Goal: Complete application form

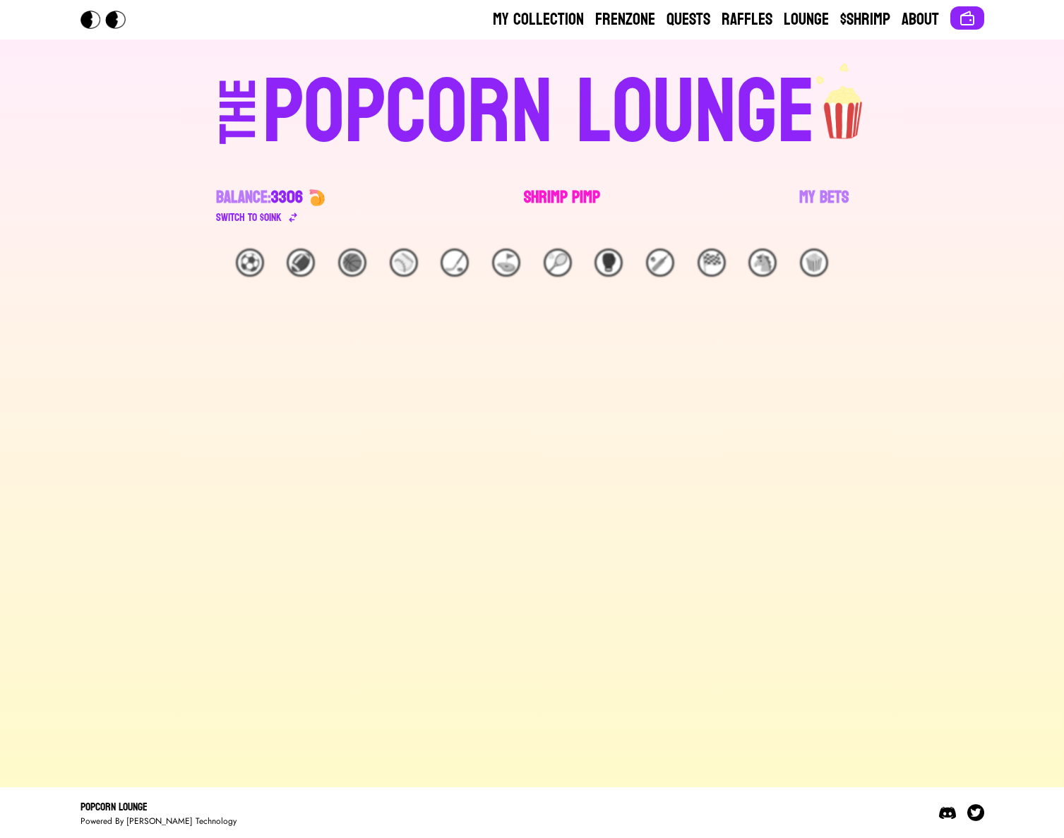
click at [552, 193] on link "Shrimp Pimp" at bounding box center [562, 206] width 76 height 40
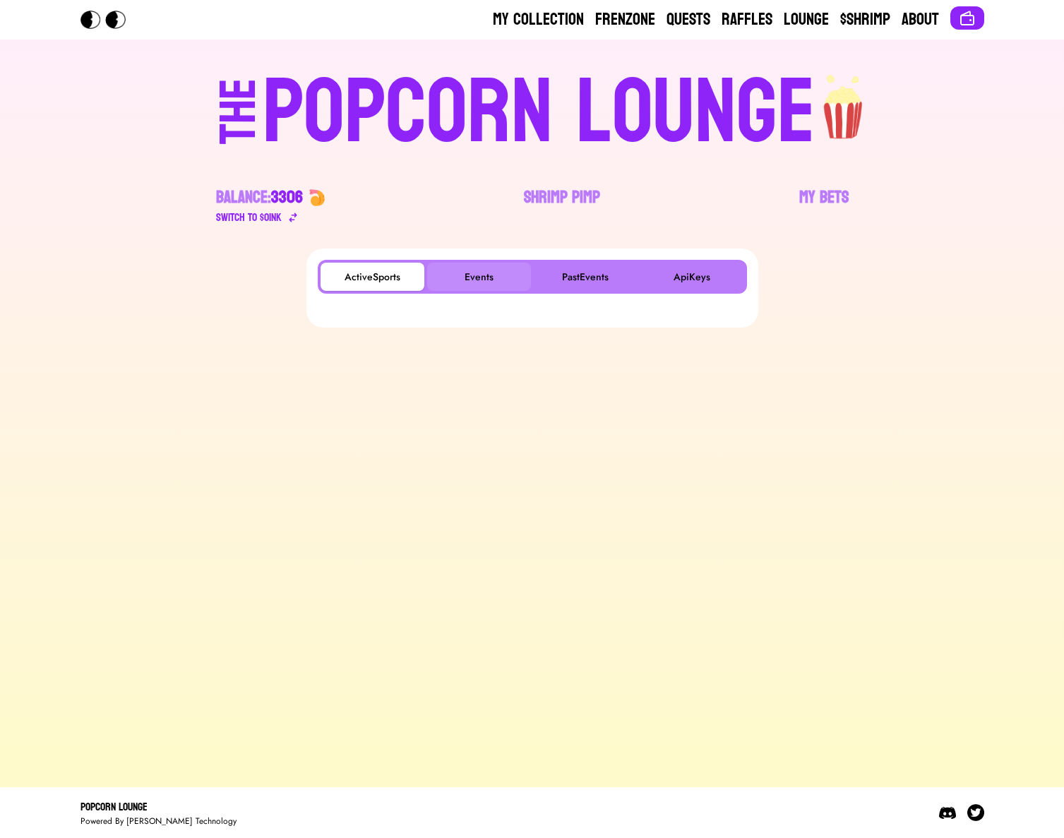
click at [457, 272] on button "Events" at bounding box center [479, 277] width 104 height 28
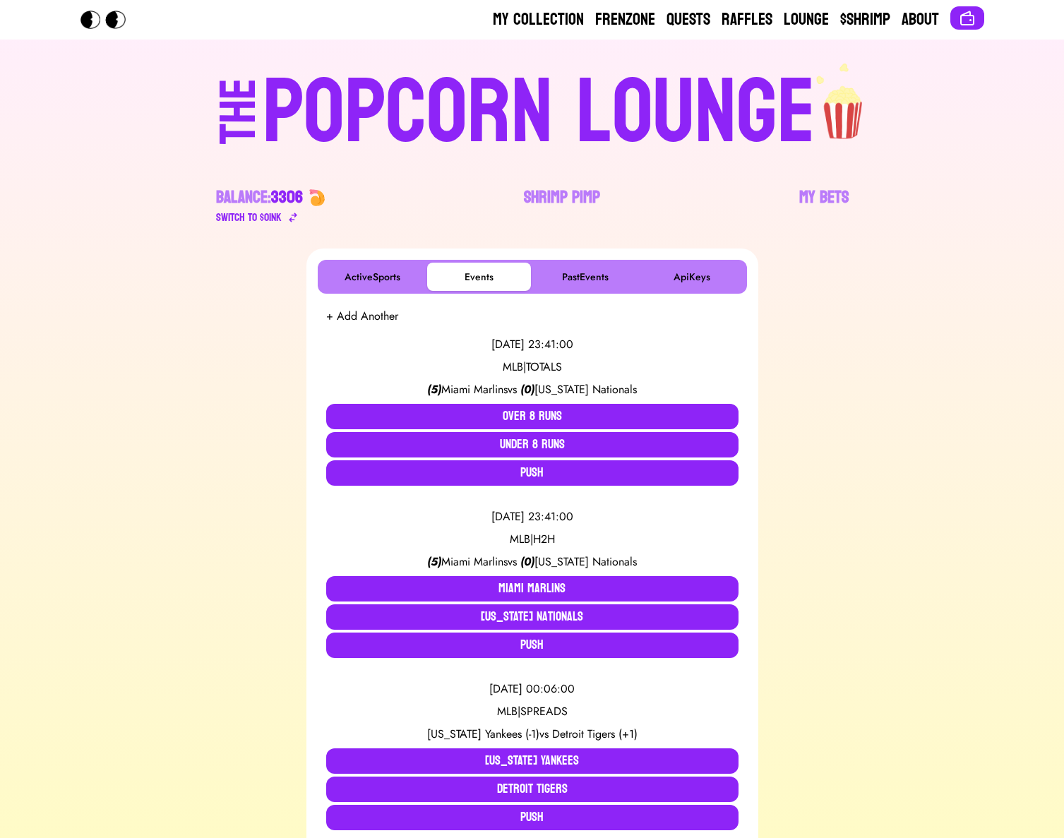
click at [377, 316] on button "+ Add Another" at bounding box center [362, 316] width 72 height 17
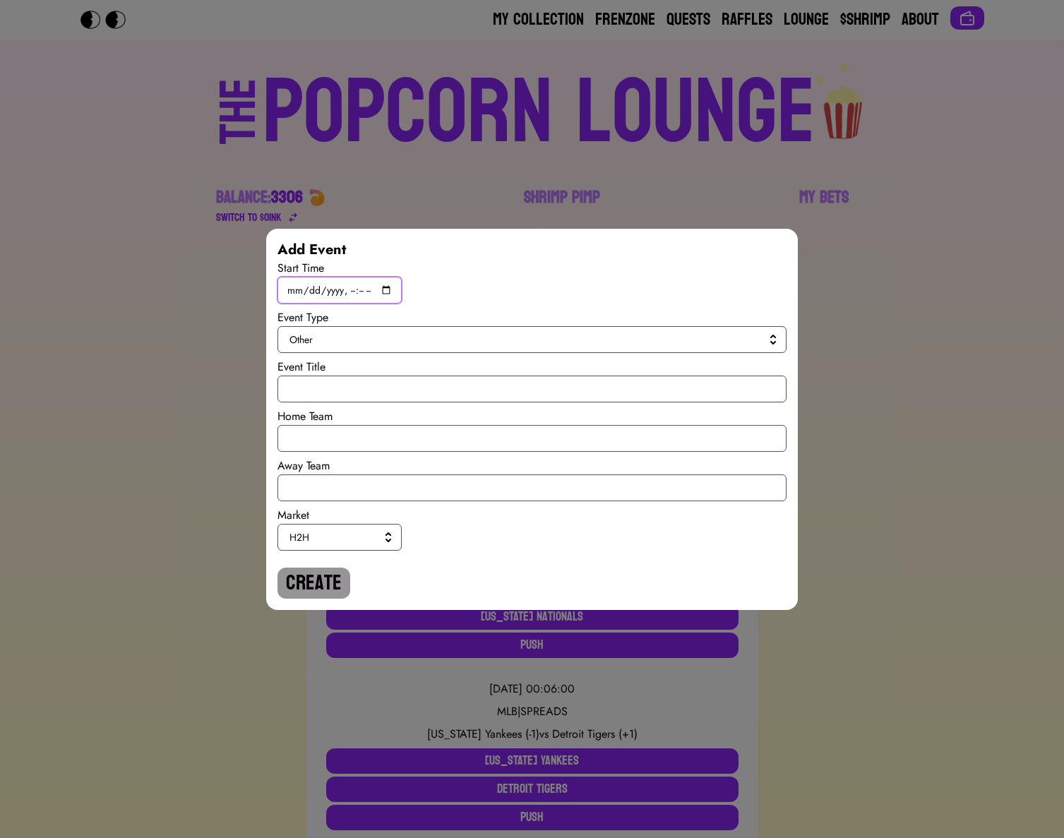
click at [388, 287] on input "datetime-local" at bounding box center [339, 290] width 124 height 27
click at [678, 197] on div "Add Event Start Time Event Type Other Event Title Home Team Away Team Market H2…" at bounding box center [532, 419] width 1064 height 838
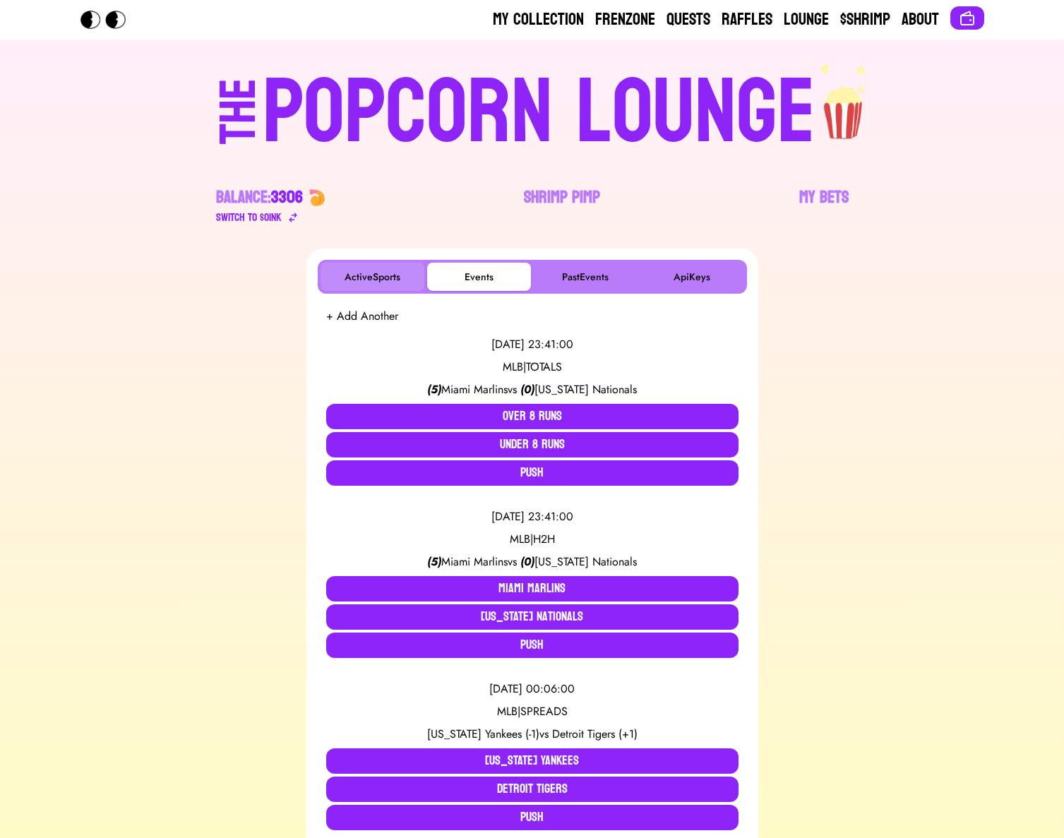
click at [389, 269] on button "ActiveSports" at bounding box center [372, 277] width 104 height 28
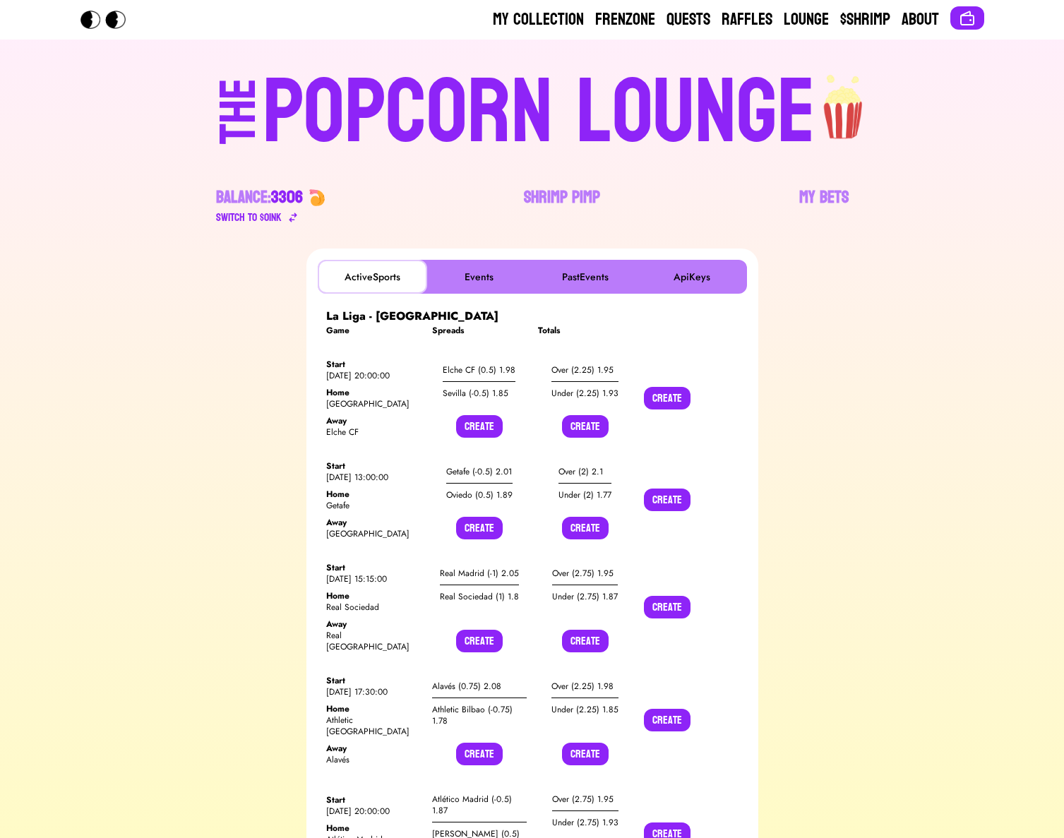
scroll to position [7, 0]
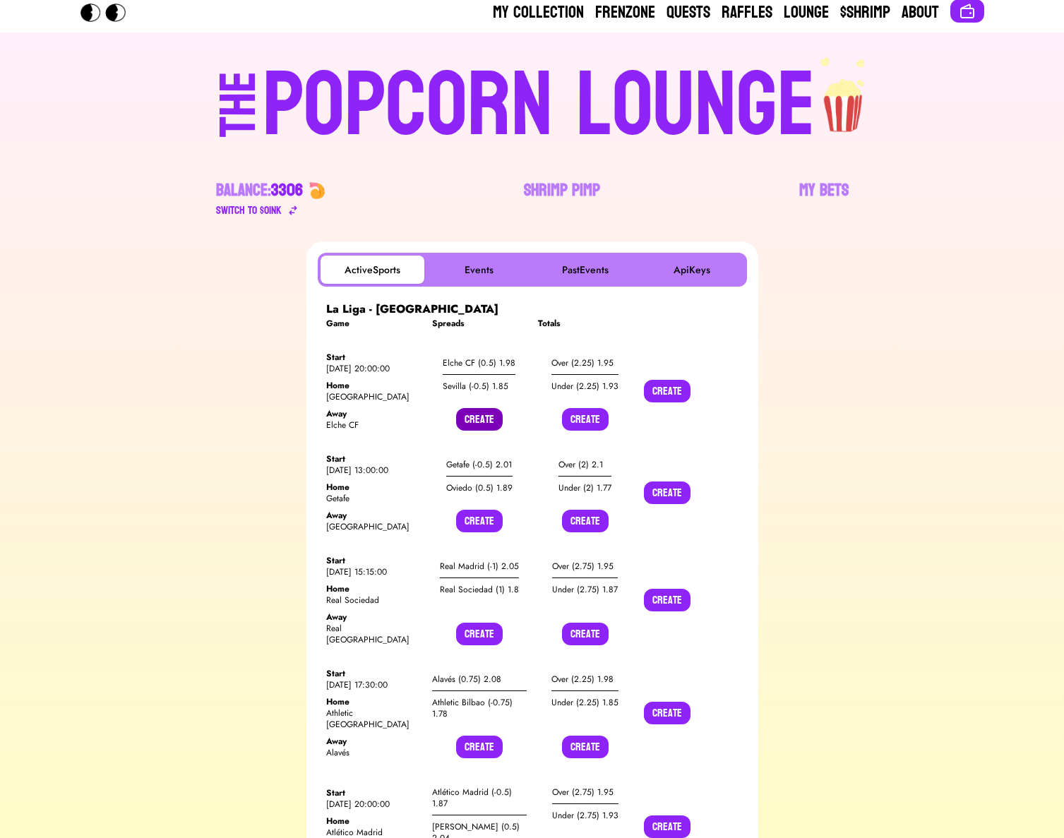
click at [471, 420] on button "Create" at bounding box center [479, 419] width 47 height 23
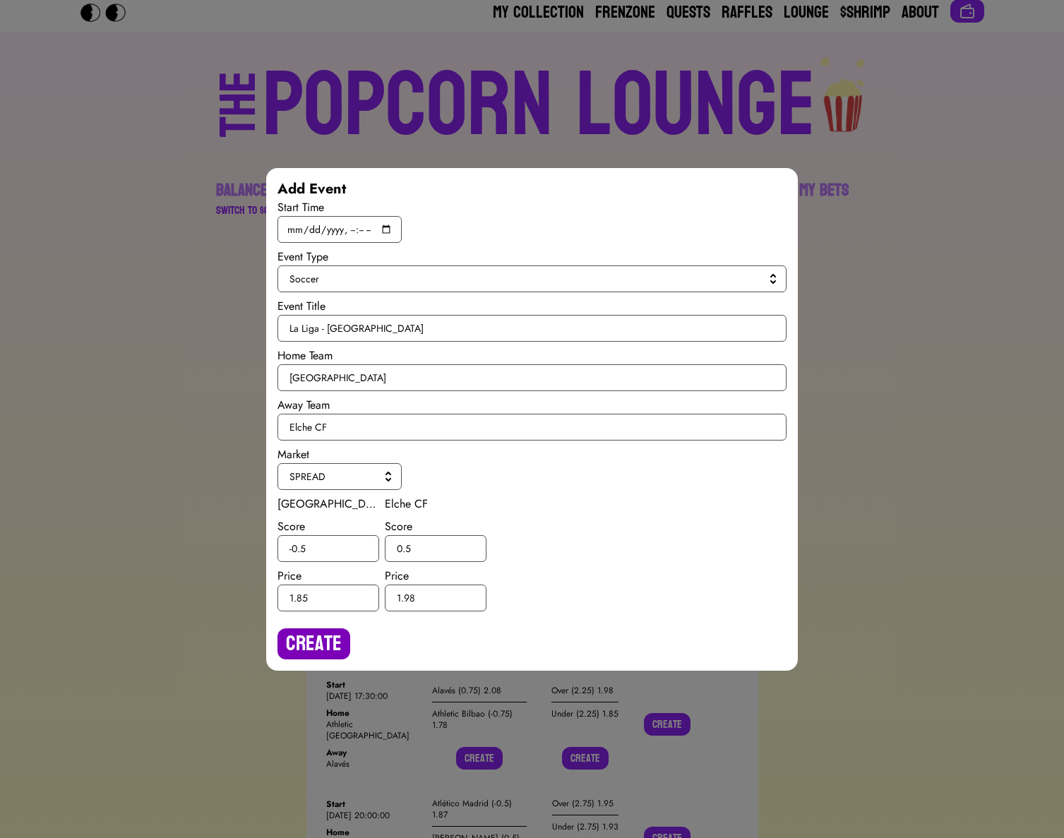
click at [299, 637] on button "Create" at bounding box center [313, 643] width 73 height 31
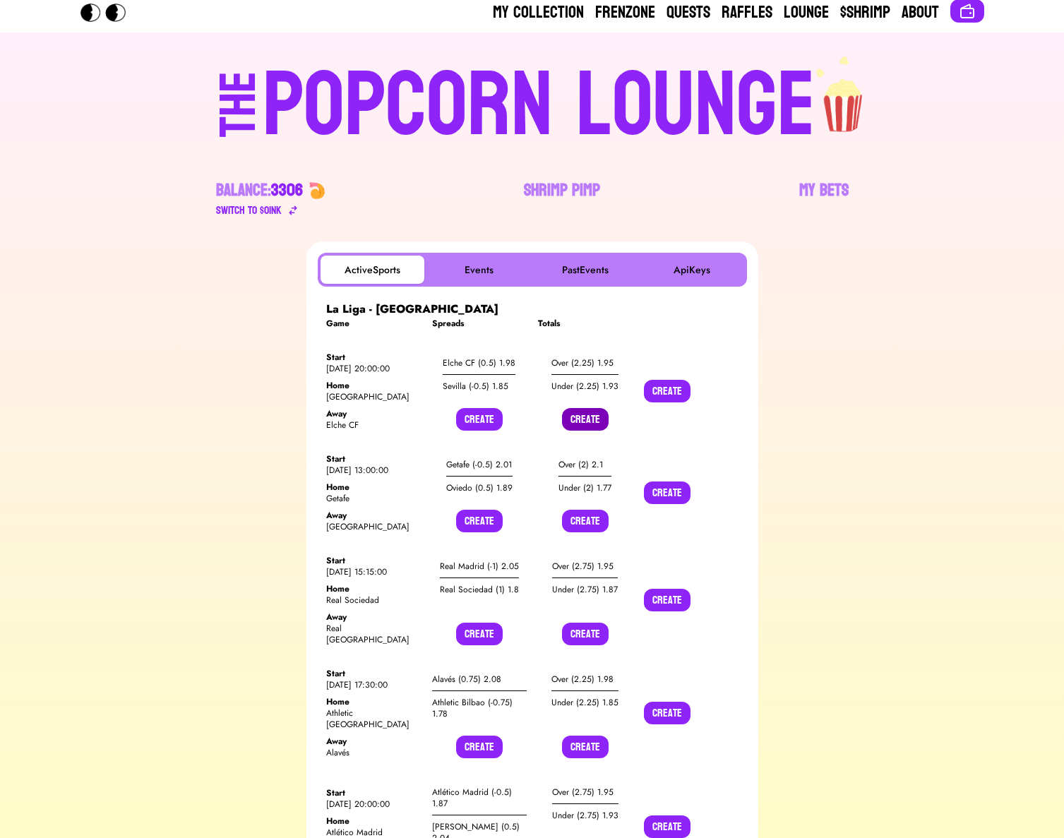
click at [585, 417] on button "Create" at bounding box center [585, 419] width 47 height 23
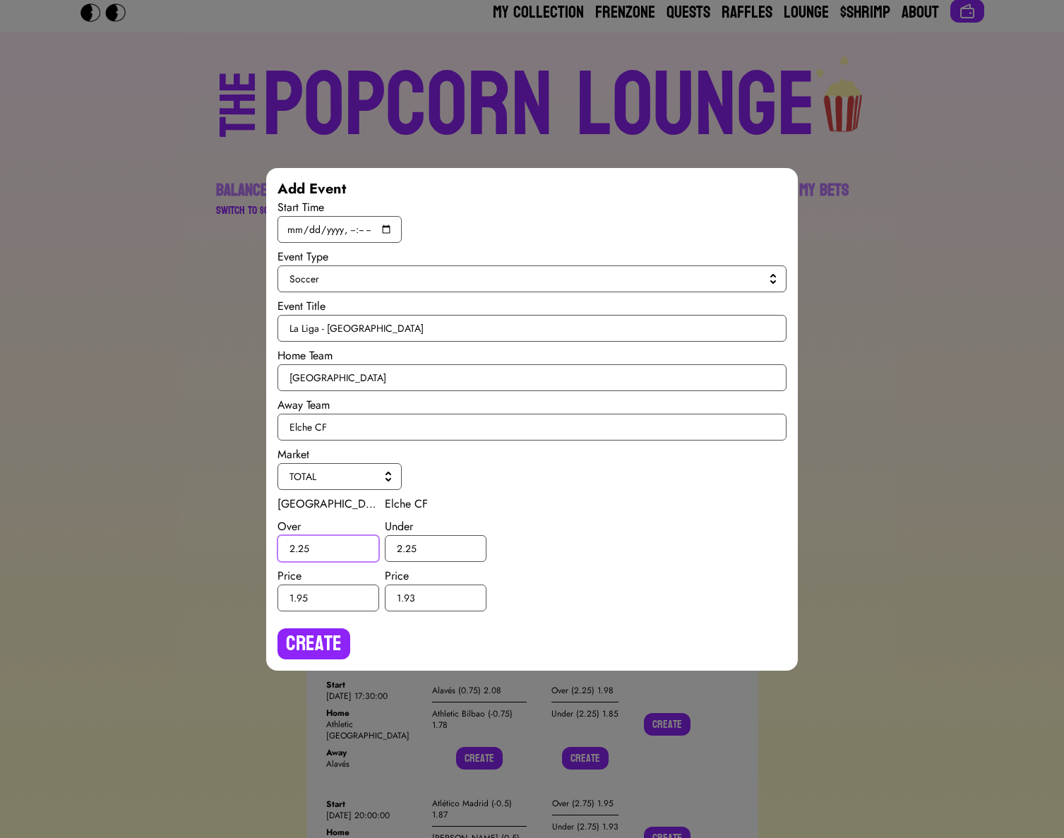
click at [303, 548] on input "2.25" at bounding box center [328, 548] width 102 height 27
type input "2.5"
click at [411, 548] on input "2.25" at bounding box center [436, 548] width 102 height 27
type input "2.5"
click at [335, 630] on button "Create" at bounding box center [313, 643] width 73 height 31
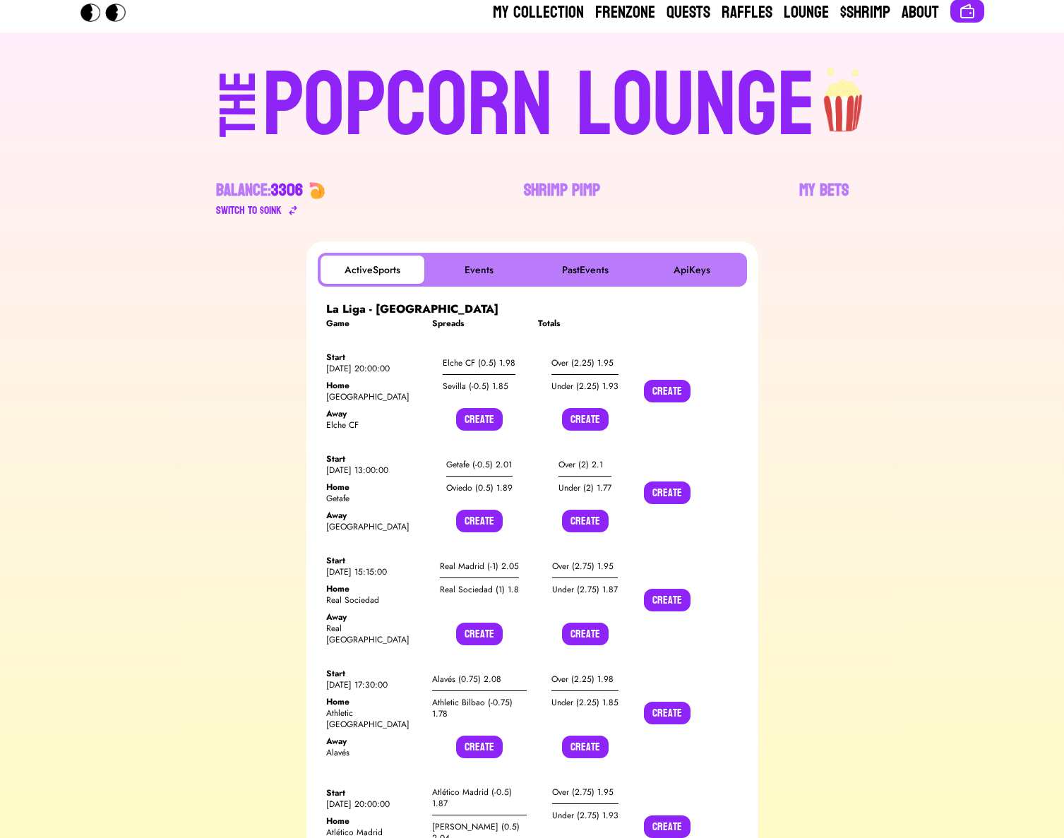
scroll to position [9868, 0]
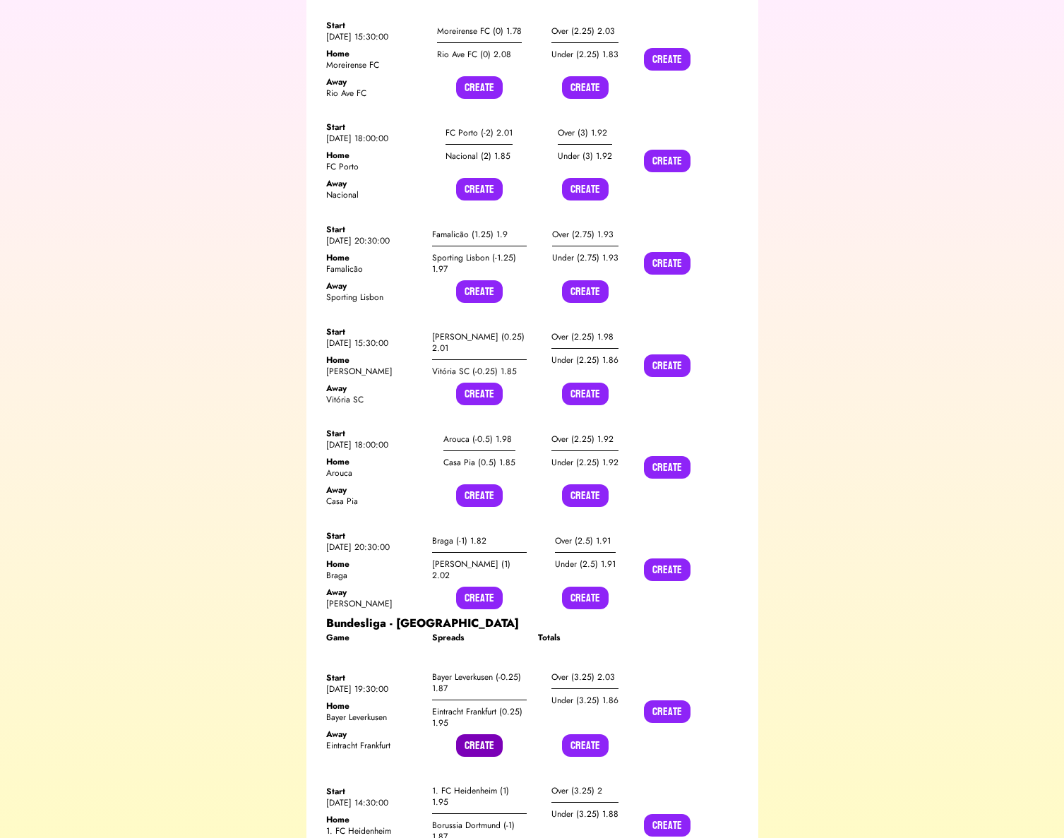
click at [467, 734] on button "Create" at bounding box center [479, 745] width 47 height 23
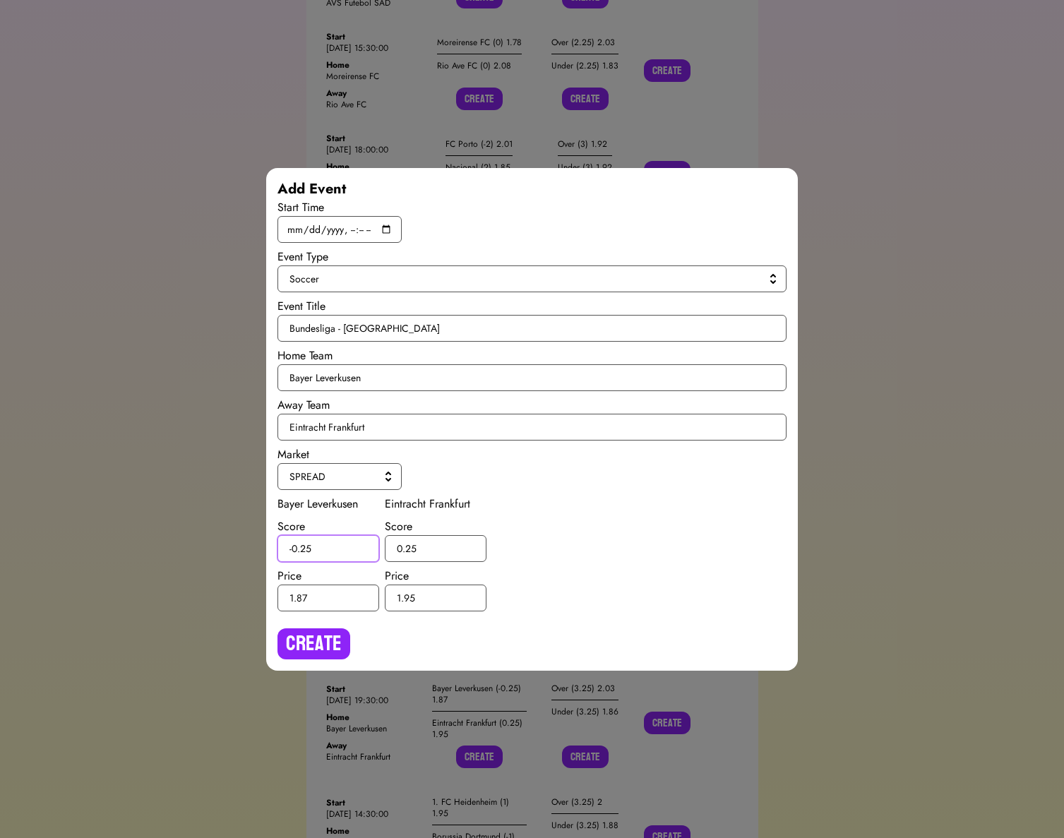
click at [307, 548] on input "-0.25" at bounding box center [328, 548] width 102 height 27
type input "-0.5"
click at [411, 547] on input "0.25" at bounding box center [436, 548] width 102 height 27
type input "0.5"
click at [325, 623] on div "Create" at bounding box center [532, 638] width 510 height 42
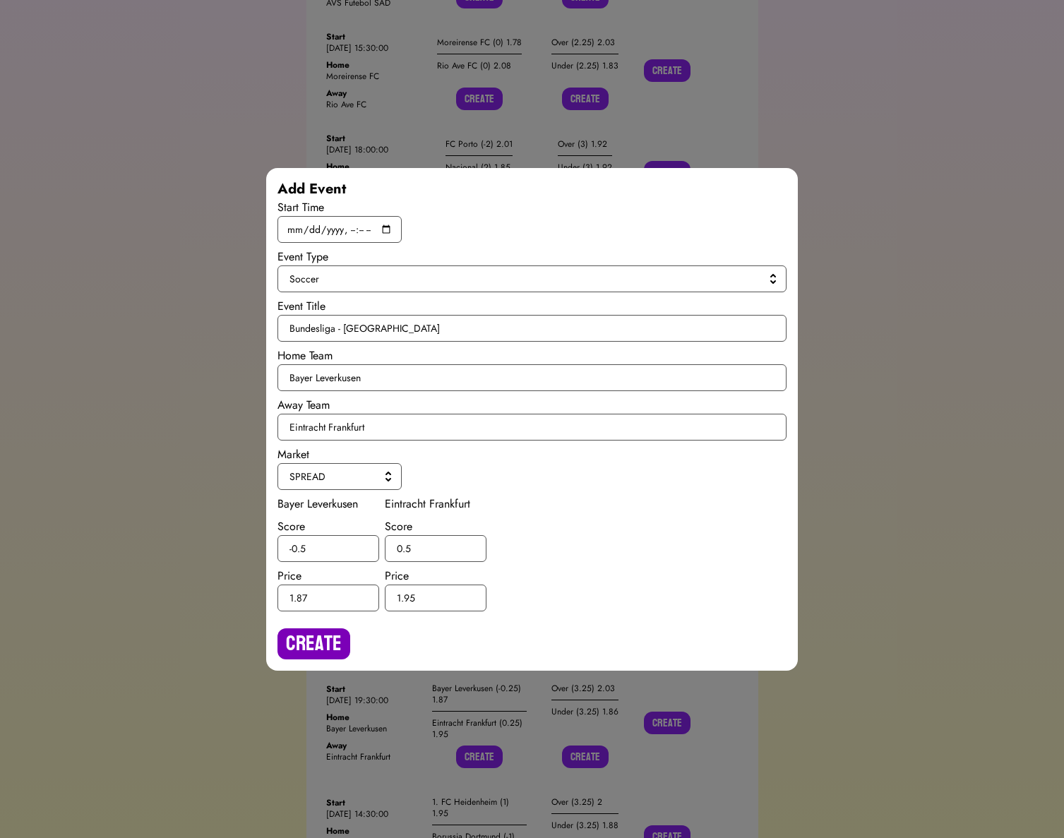
click at [323, 636] on button "Create" at bounding box center [313, 643] width 73 height 31
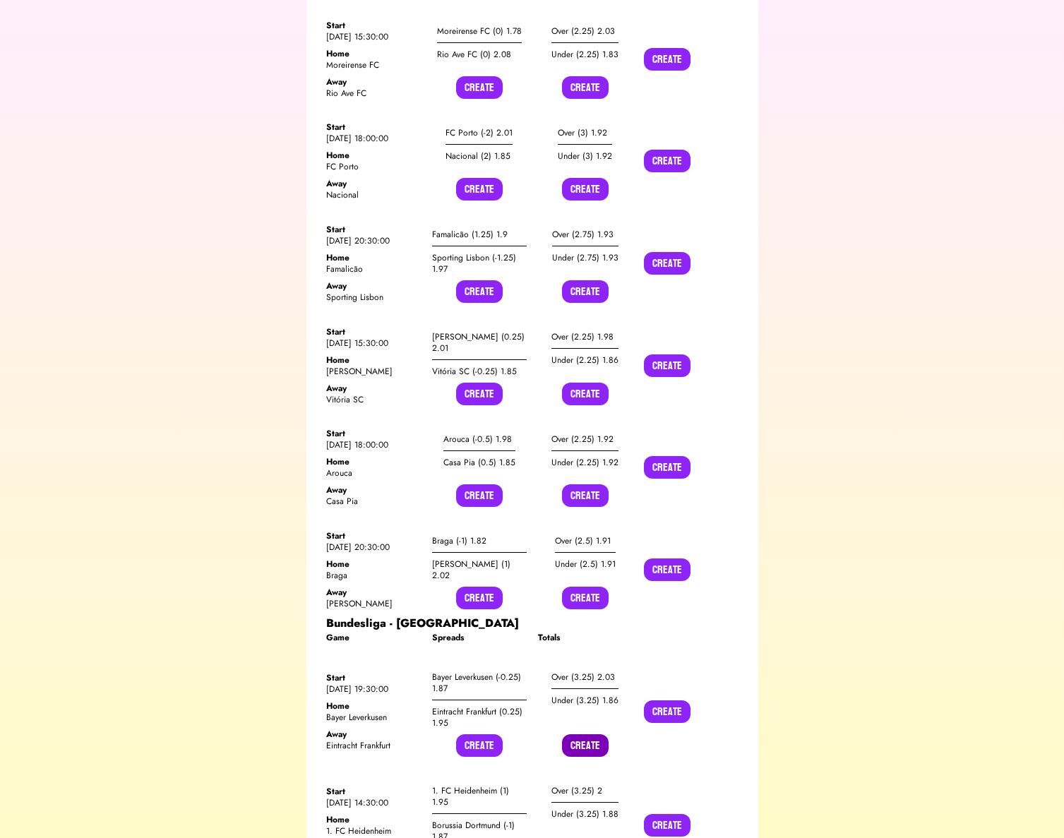
click at [582, 734] on button "Create" at bounding box center [585, 745] width 47 height 23
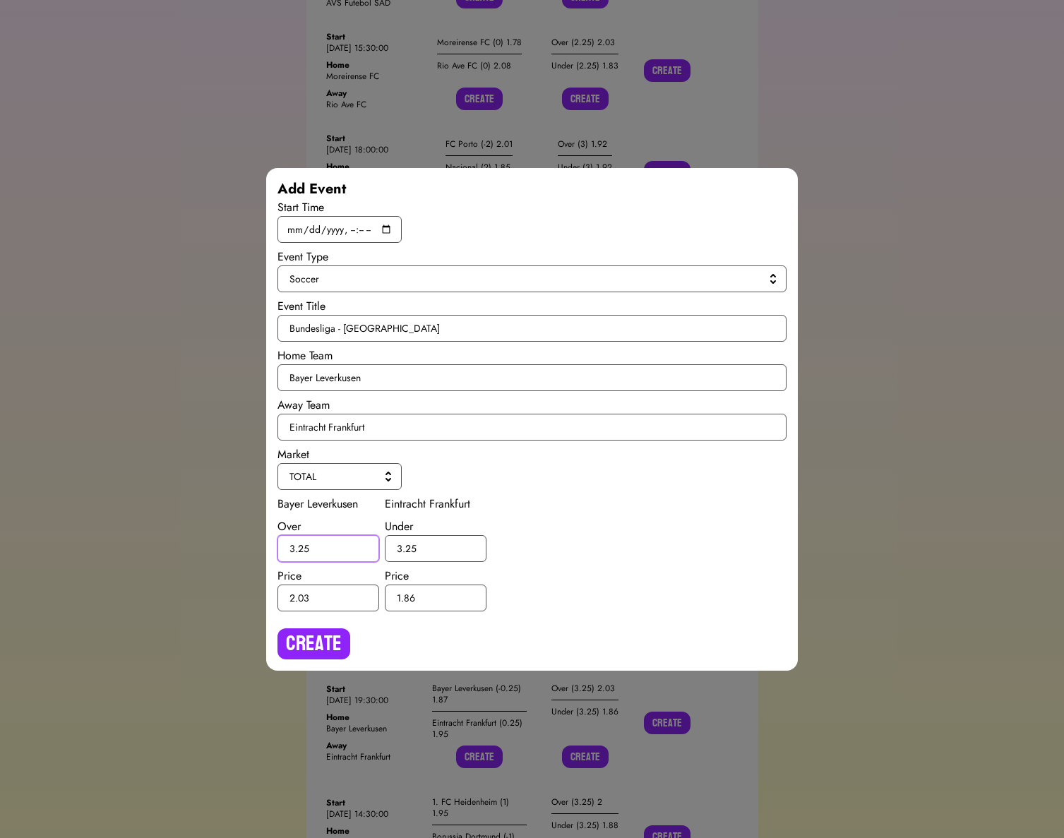
click at [305, 547] on input "3.25" at bounding box center [328, 548] width 102 height 27
type input "3.5"
click at [408, 546] on input "3.25" at bounding box center [436, 548] width 102 height 27
type input "3.5"
click at [323, 633] on button "Create" at bounding box center [313, 643] width 73 height 31
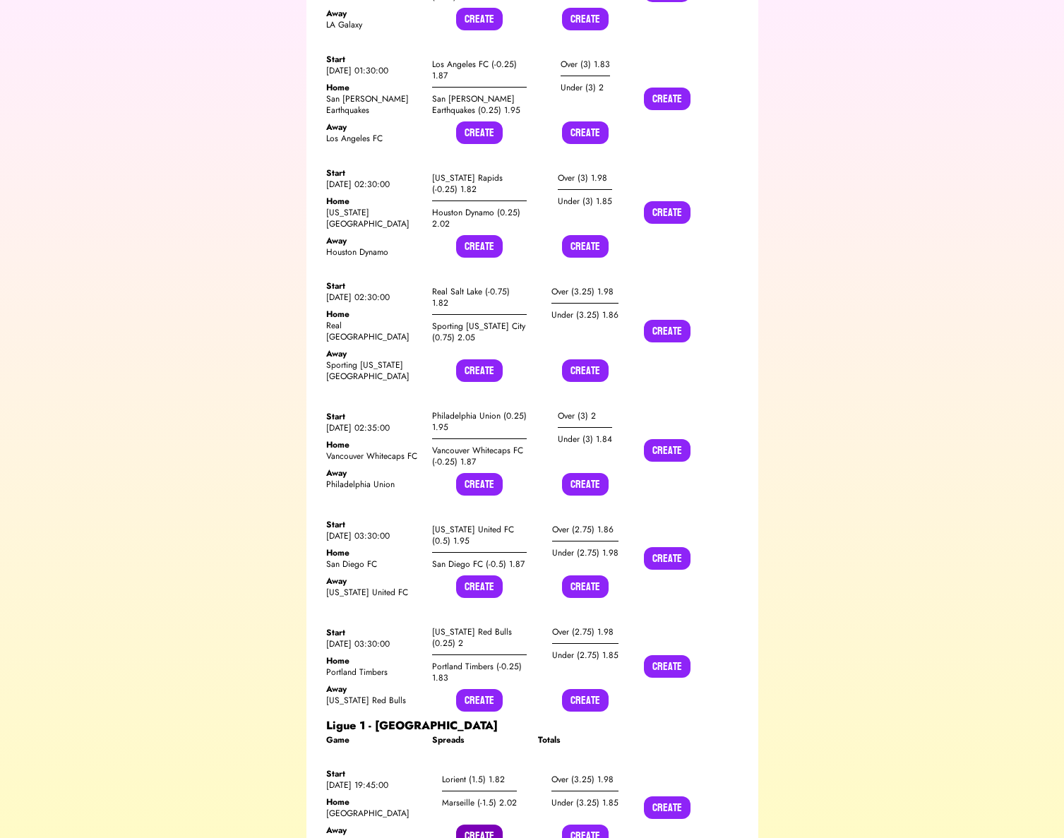
click at [484, 824] on button "Create" at bounding box center [479, 835] width 47 height 23
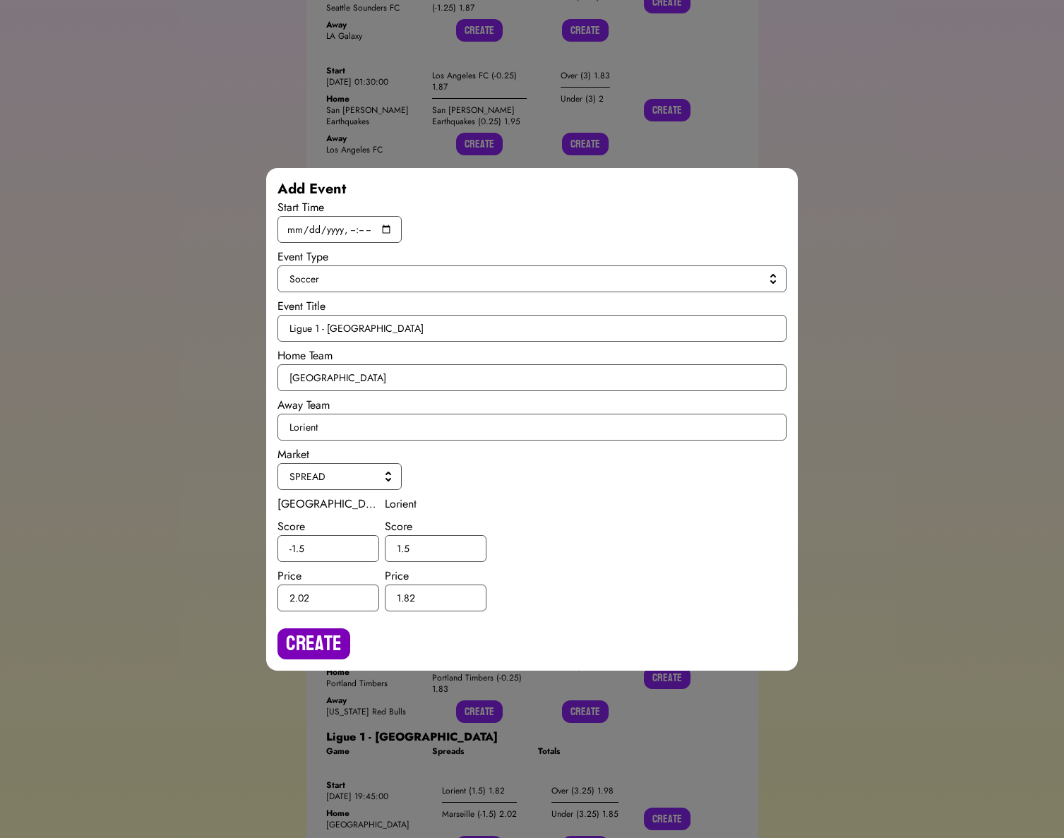
click at [290, 656] on button "Create" at bounding box center [313, 643] width 73 height 31
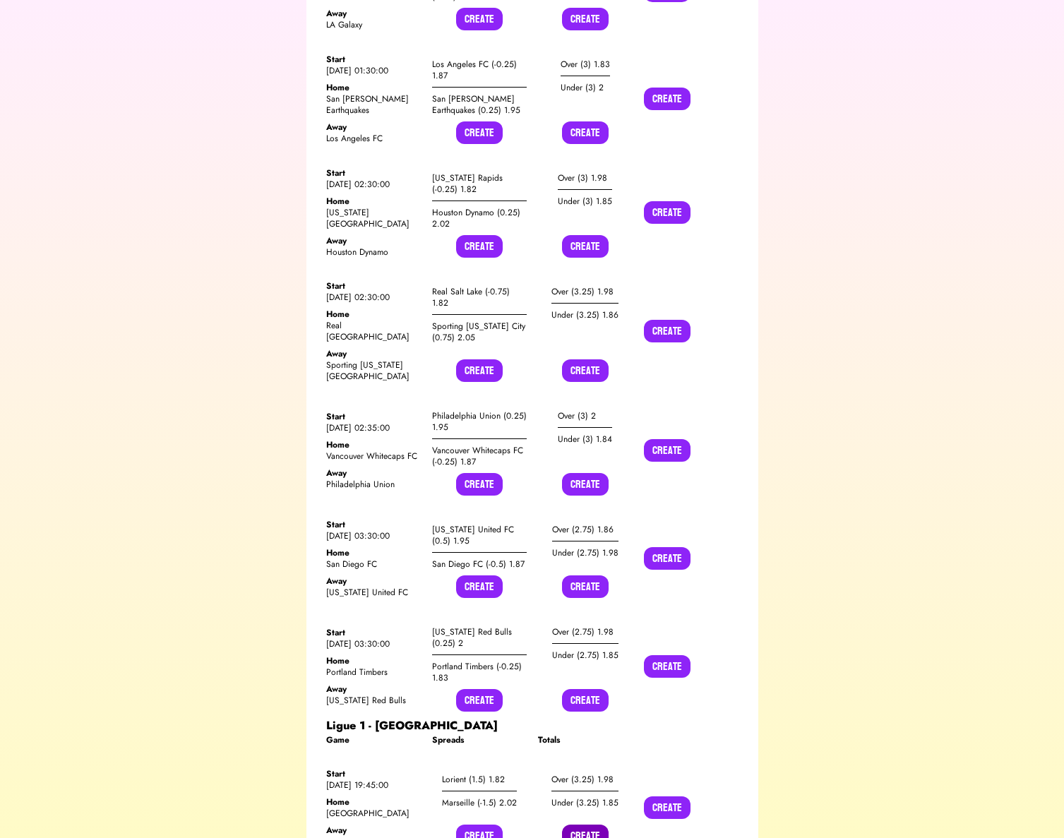
click at [594, 824] on button "Create" at bounding box center [585, 835] width 47 height 23
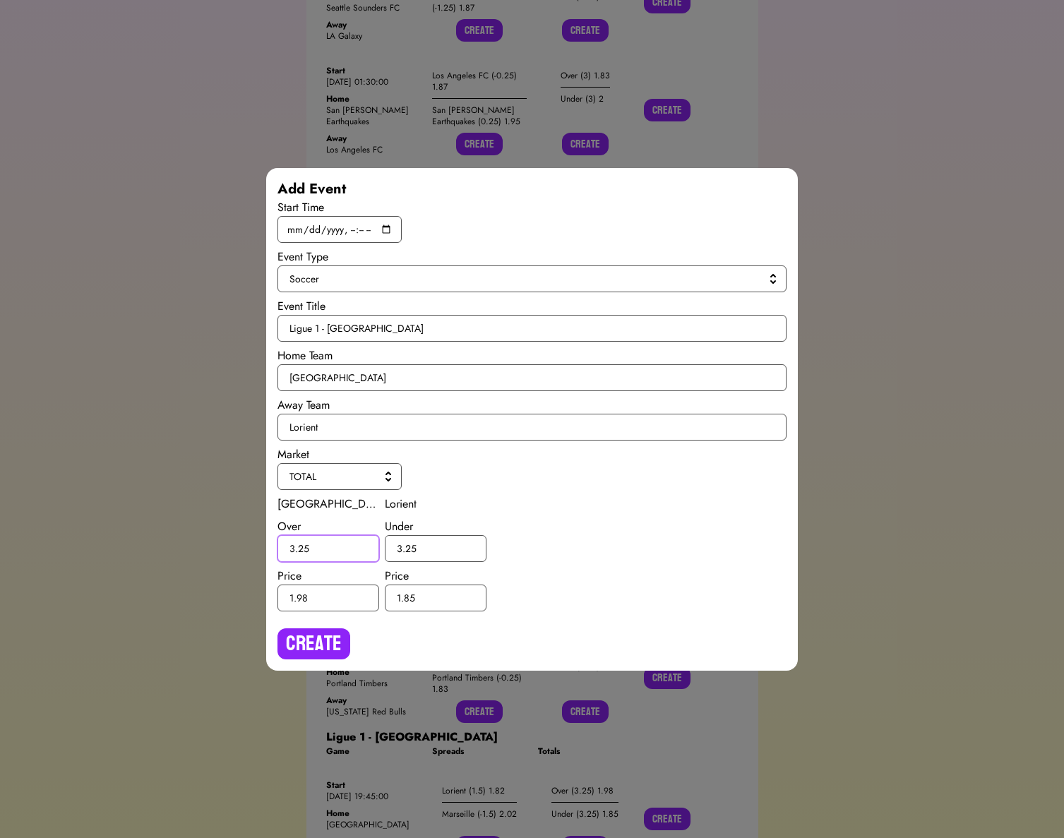
click at [303, 548] on input "3.25" at bounding box center [328, 548] width 102 height 27
type input "3.5"
click at [410, 547] on input "3.25" at bounding box center [436, 548] width 102 height 27
type input "3.5"
click at [339, 623] on div "Create" at bounding box center [532, 638] width 510 height 42
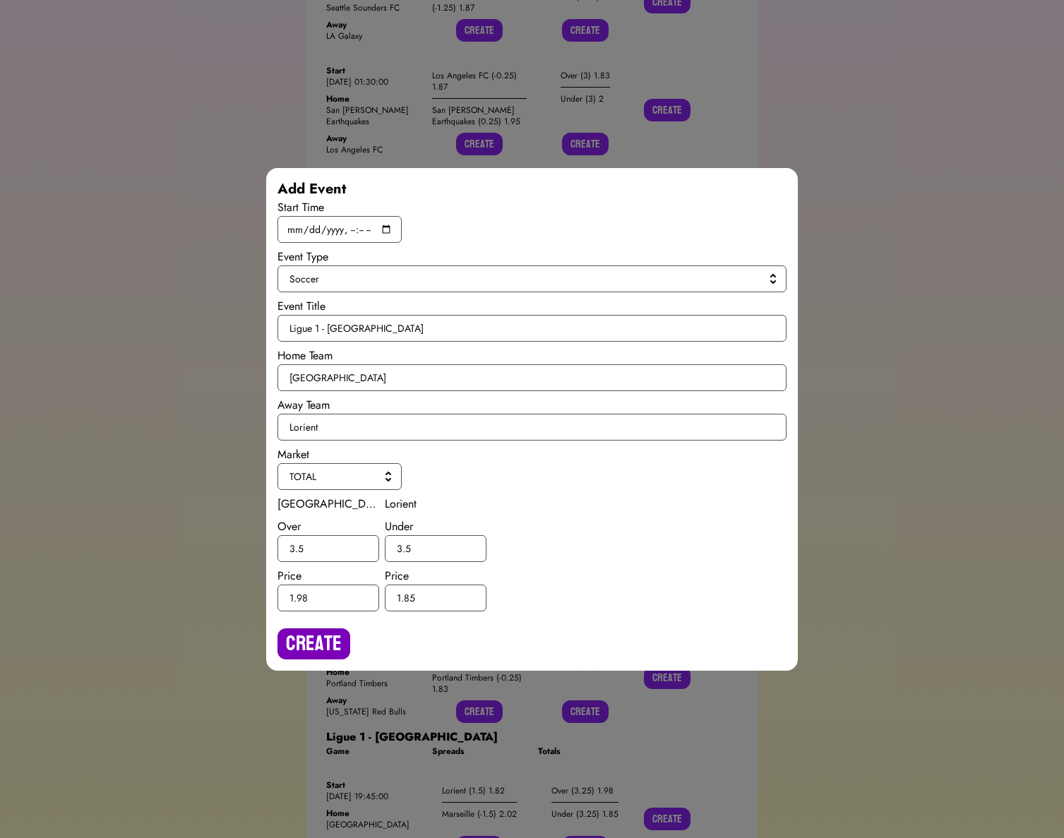
click at [330, 639] on button "Create" at bounding box center [313, 643] width 73 height 31
